Goal: Information Seeking & Learning: Learn about a topic

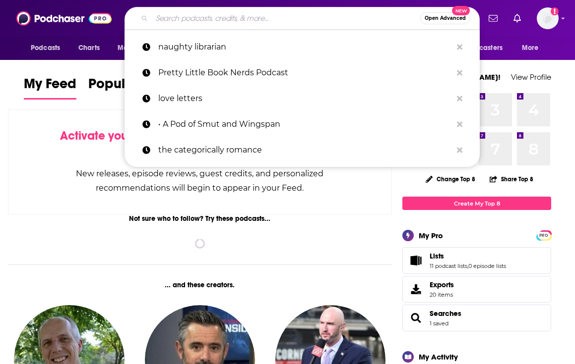
click at [174, 13] on input "Search podcasts, credits, & more..." at bounding box center [286, 18] width 268 height 16
type input "w"
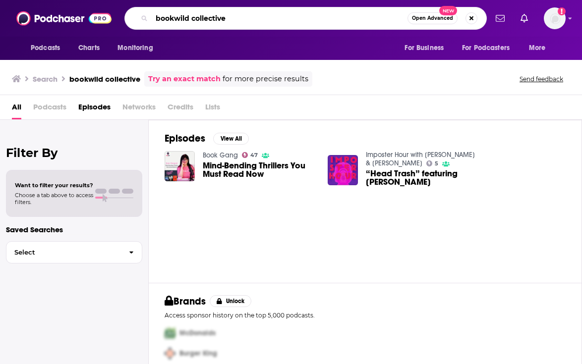
drag, startPoint x: 212, startPoint y: 20, endPoint x: 218, endPoint y: 19, distance: 6.0
click at [212, 20] on input "bookwild collective" at bounding box center [280, 18] width 256 height 16
click at [229, 17] on input "bookwild collective" at bounding box center [280, 18] width 256 height 16
drag, startPoint x: 229, startPoint y: 17, endPoint x: 199, endPoint y: 18, distance: 29.8
click at [199, 18] on input "bookwild collective" at bounding box center [280, 18] width 256 height 16
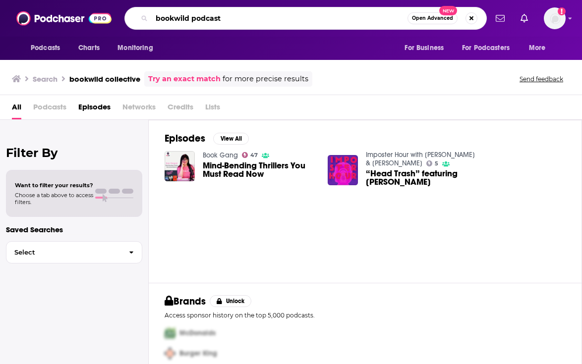
type input "bookwild podcast"
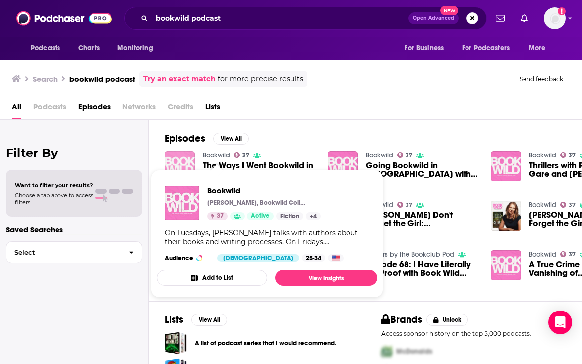
click at [184, 163] on img "The Ways I Went Bookwild in 2024" at bounding box center [180, 166] width 30 height 30
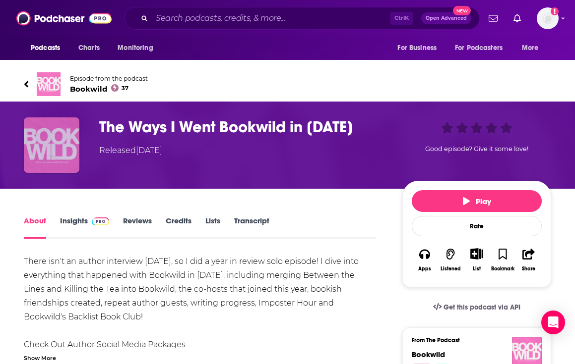
click at [50, 137] on img "The Ways I Went Bookwild in 2024" at bounding box center [52, 146] width 56 height 56
click at [49, 169] on img "The Ways I Went Bookwild in 2024" at bounding box center [52, 146] width 56 height 56
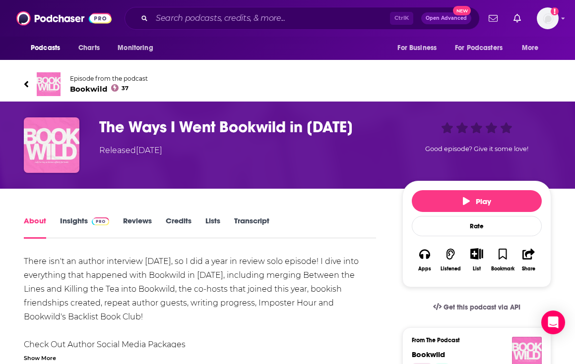
click at [74, 220] on link "Insights" at bounding box center [84, 227] width 49 height 23
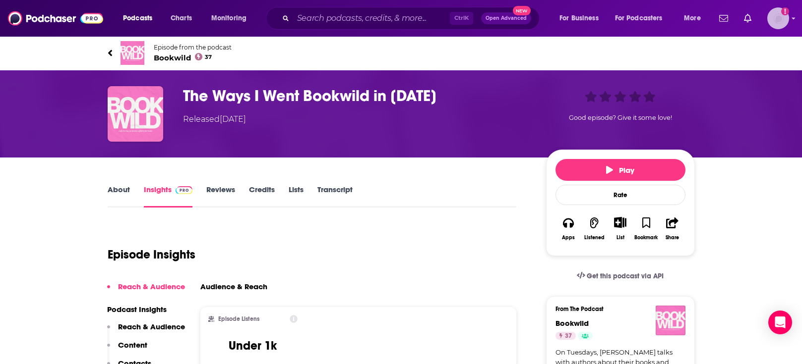
click at [574, 18] on img "Logged in as eringalloway" at bounding box center [778, 18] width 22 height 22
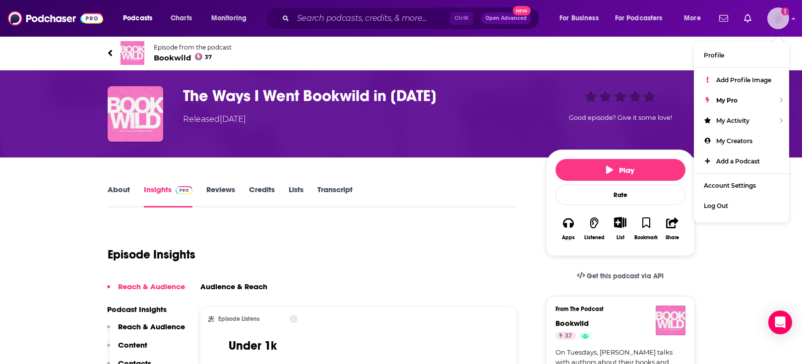
click at [574, 18] on img "Logged in as eringalloway" at bounding box center [778, 18] width 22 height 22
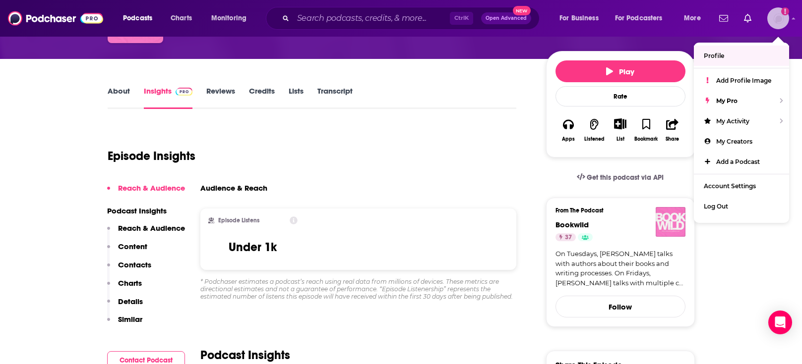
scroll to position [99, 0]
click at [114, 95] on link "About" at bounding box center [119, 97] width 22 height 23
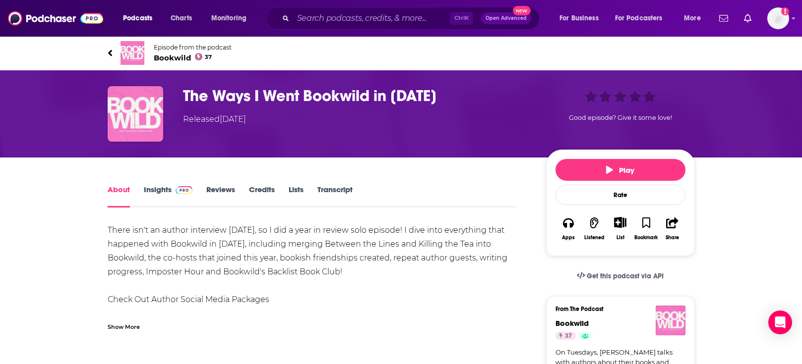
click at [207, 94] on h1 "The Ways I Went Bookwild in [DATE]" at bounding box center [356, 95] width 347 height 19
click at [164, 57] on span "Bookwild 37" at bounding box center [193, 57] width 78 height 9
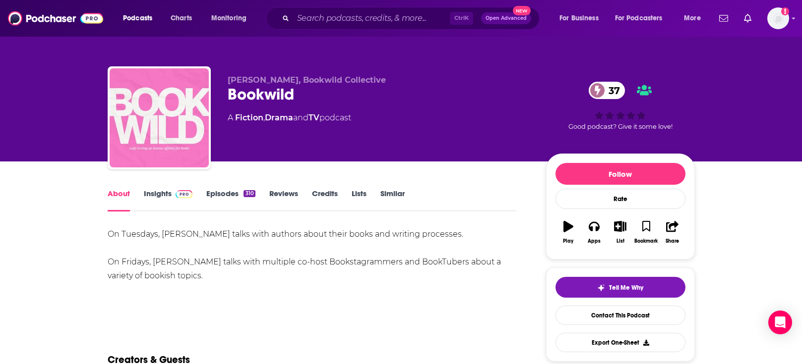
click at [231, 195] on link "Episodes 310" at bounding box center [230, 200] width 49 height 23
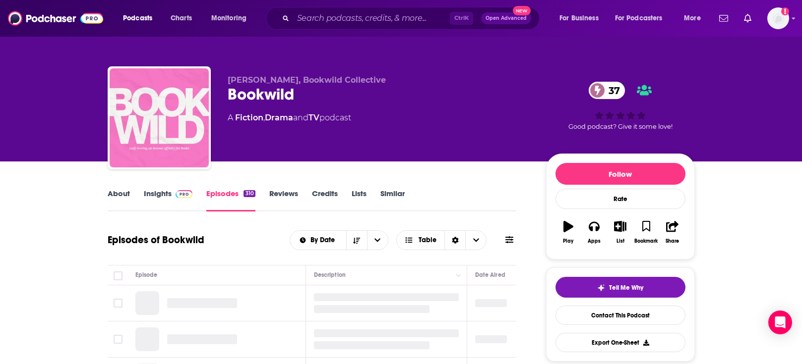
click at [157, 197] on link "Insights" at bounding box center [168, 200] width 49 height 23
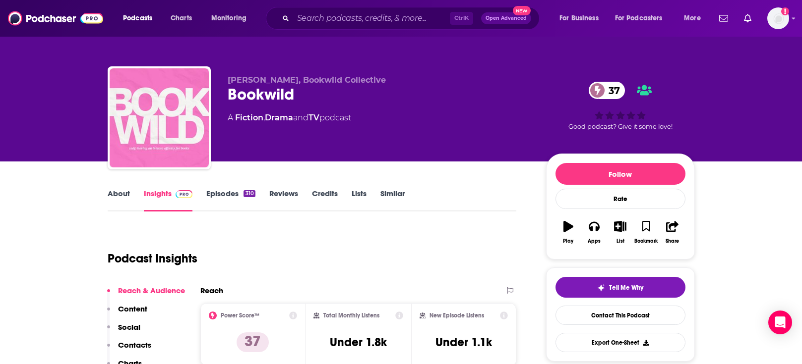
click at [326, 15] on input "Search podcasts, credits, & more..." at bounding box center [371, 18] width 157 height 16
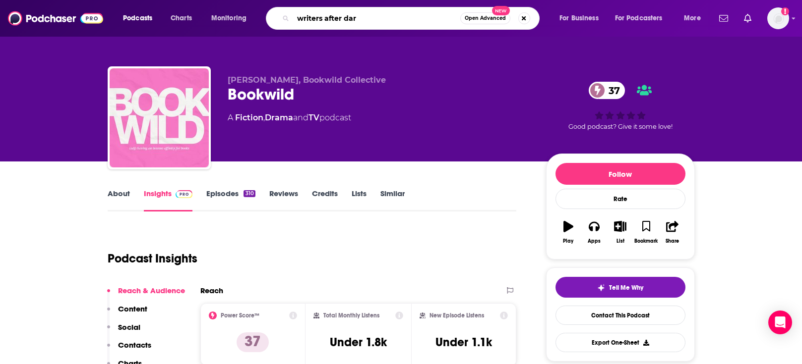
type input "writers after dark"
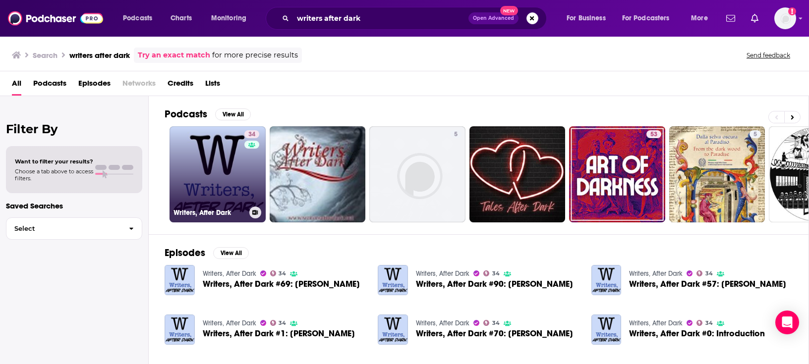
click at [213, 181] on link "34 Writers, After Dark" at bounding box center [218, 174] width 96 height 96
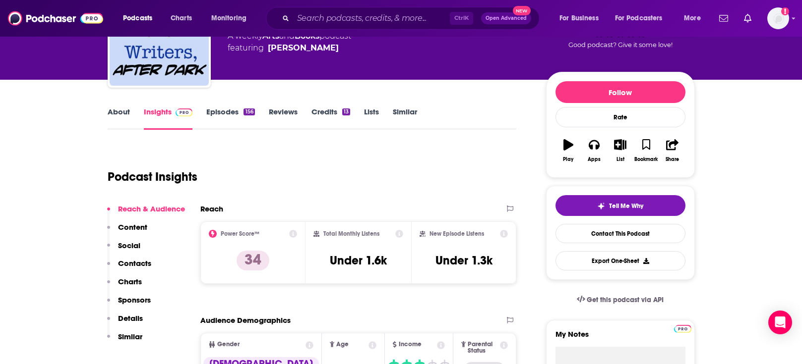
scroll to position [99, 0]
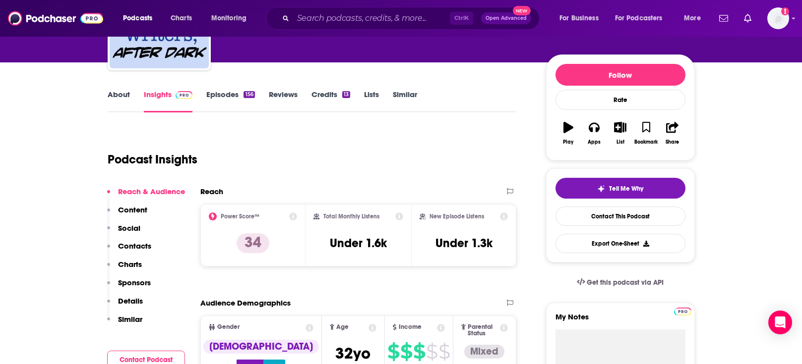
drag, startPoint x: 487, startPoint y: 287, endPoint x: 496, endPoint y: 277, distance: 13.3
drag, startPoint x: 338, startPoint y: 20, endPoint x: 340, endPoint y: 8, distance: 11.6
click at [338, 20] on input "Search podcasts, credits, & more..." at bounding box center [371, 18] width 157 height 16
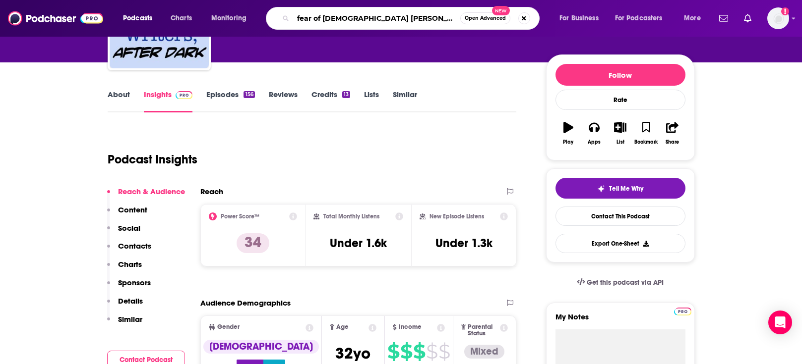
type input "fear of [DEMOGRAPHIC_DATA] podcast"
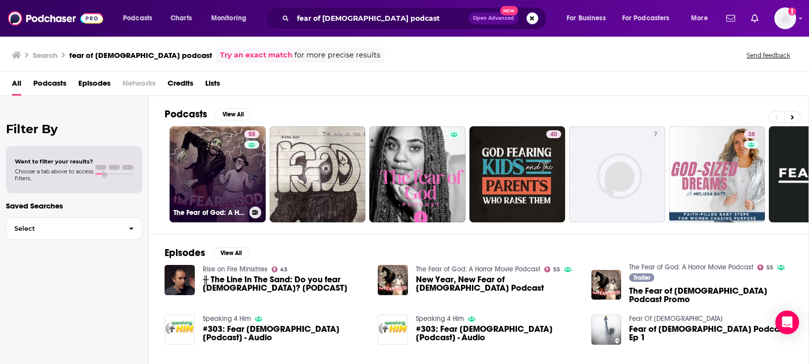
click at [219, 167] on link "55 The Fear of God: A Horror Movie Podcast" at bounding box center [218, 174] width 96 height 96
